Goal: Check status

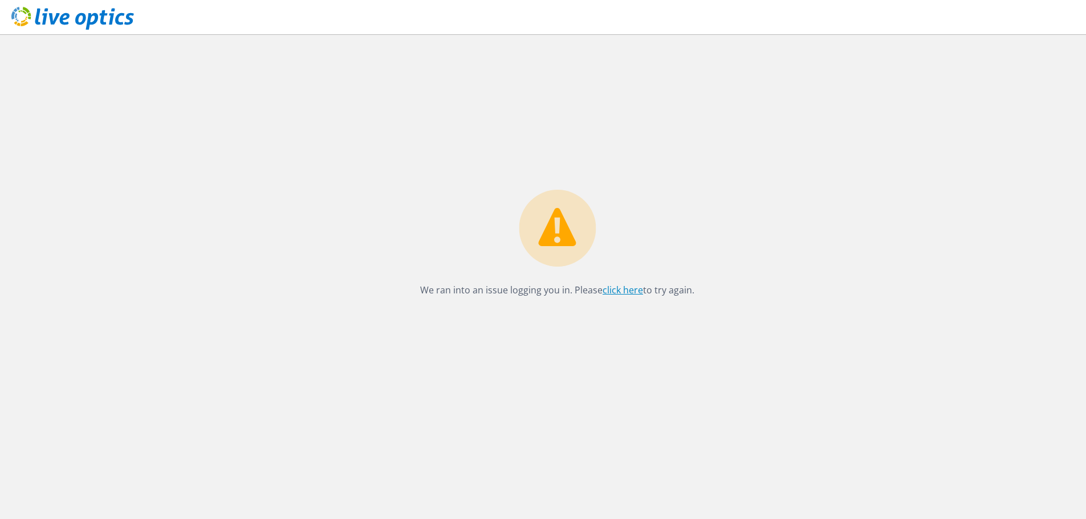
click at [620, 292] on link "click here" at bounding box center [623, 290] width 40 height 13
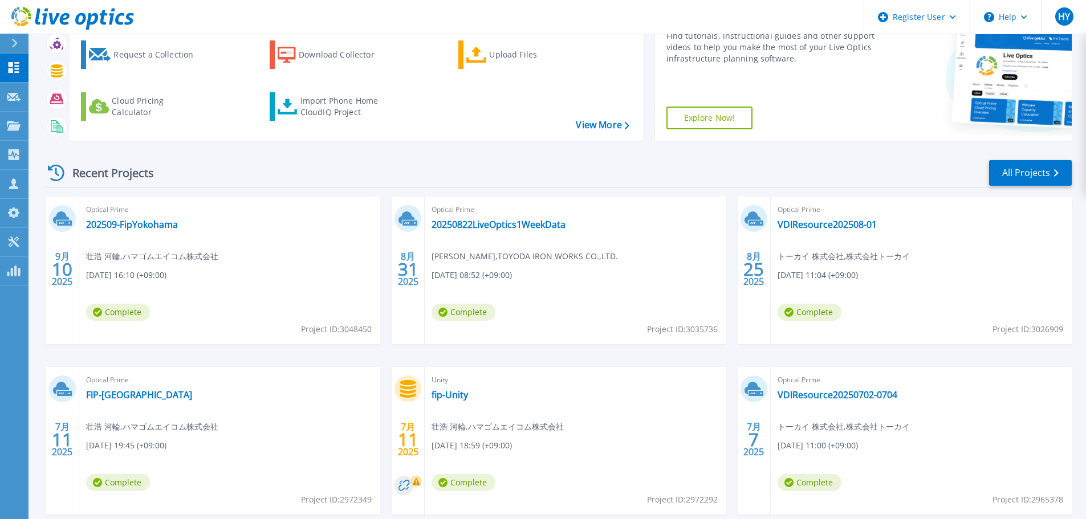
scroll to position [114, 0]
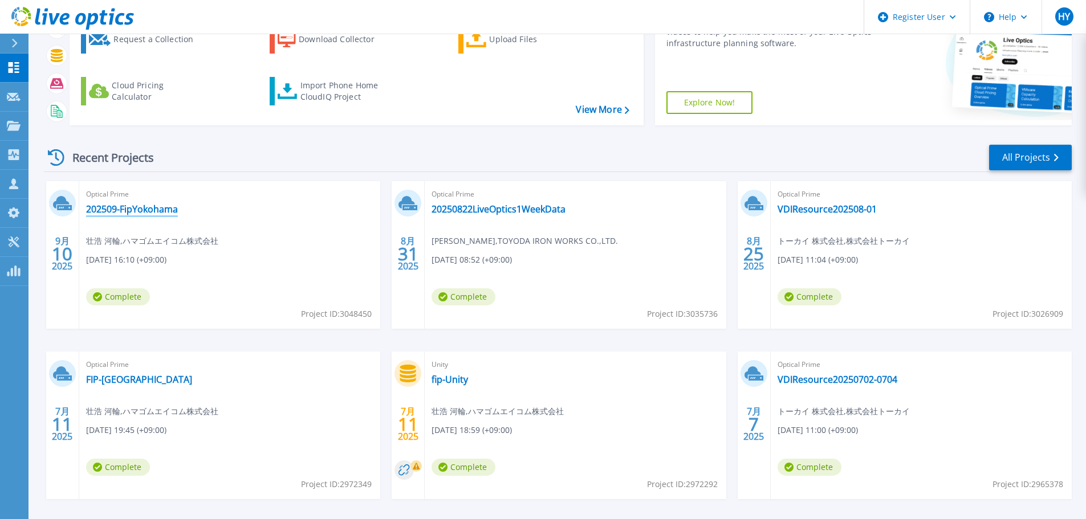
click at [160, 211] on link "202509-FipYokohama" at bounding box center [132, 209] width 92 height 11
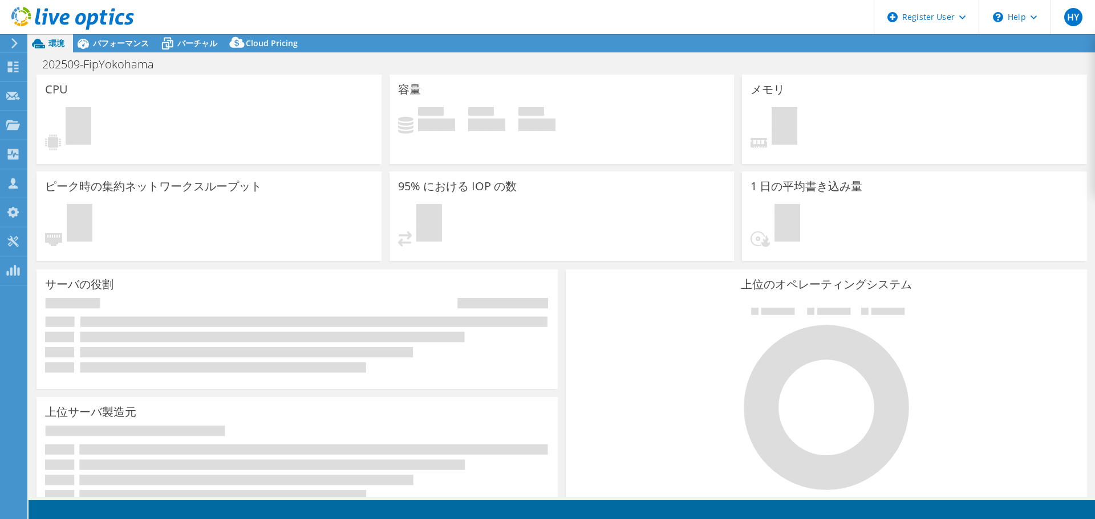
select select "[GEOGRAPHIC_DATA]"
select select "USD"
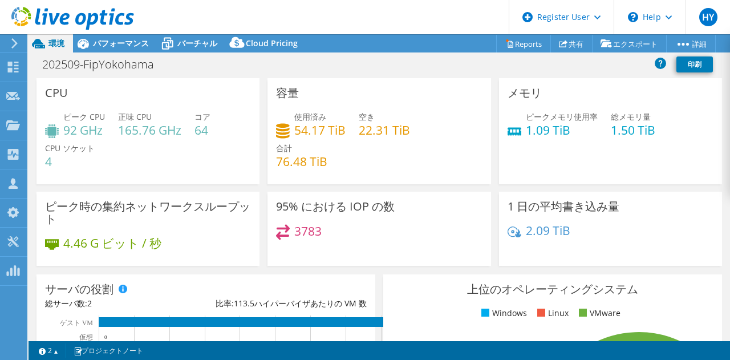
click at [365, 159] on div "CPU ピーク CPU 92 GHz 正味 CPU 165.76 GHz コア 64 CPU ソケット 4 容量 使用済み 54.17 TiB" at bounding box center [378, 175] width 693 height 195
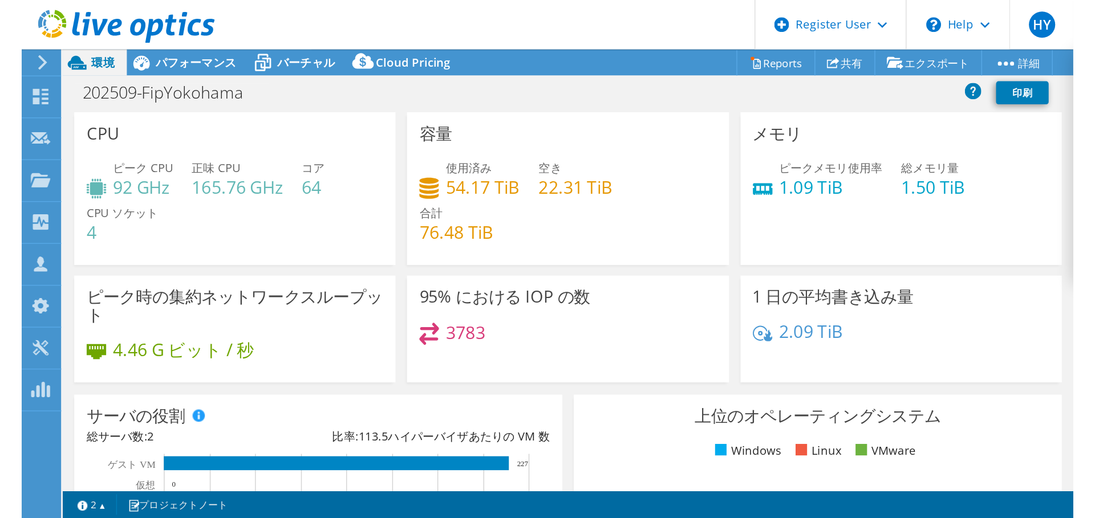
scroll to position [230, 0]
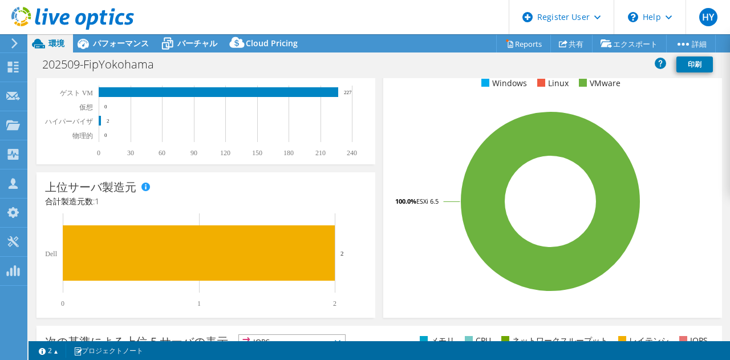
click at [713, 204] on div "上位のオペレーティングシステム Windows Linux VMware 100.0% ESXi 6.5" at bounding box center [552, 180] width 339 height 273
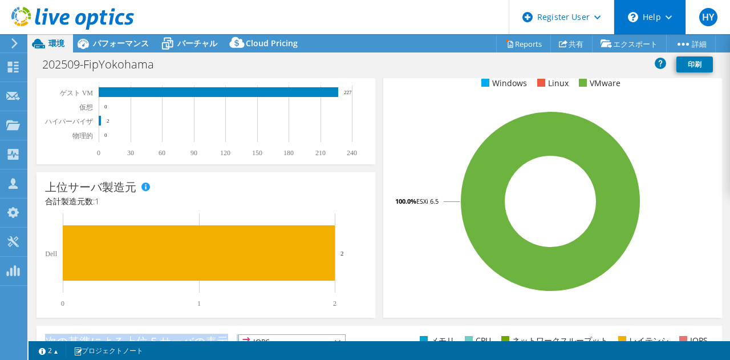
click at [651, 14] on div "\n Help" at bounding box center [649, 17] width 72 height 34
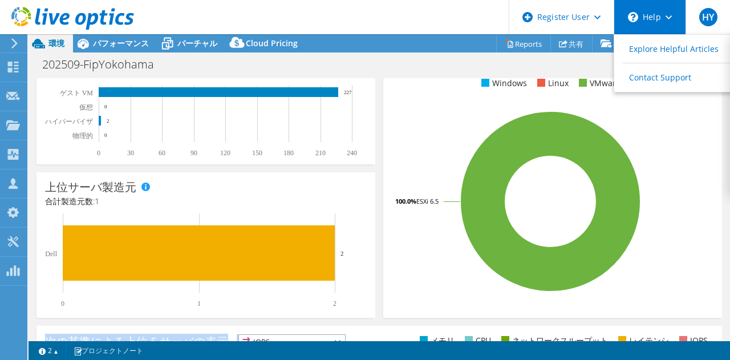
click at [651, 14] on div "\n Help" at bounding box center [649, 17] width 72 height 34
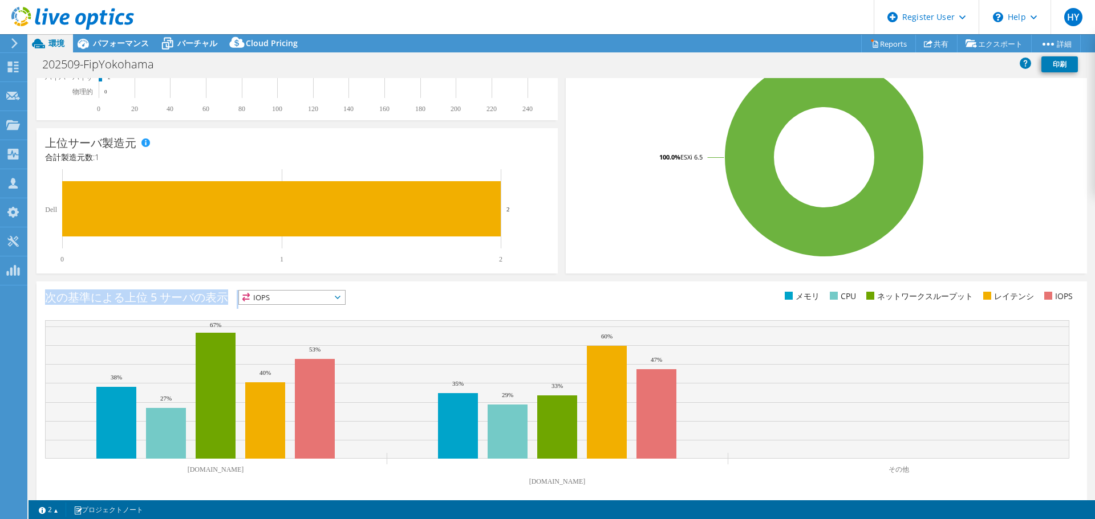
scroll to position [0, 0]
